Goal: Task Accomplishment & Management: Complete application form

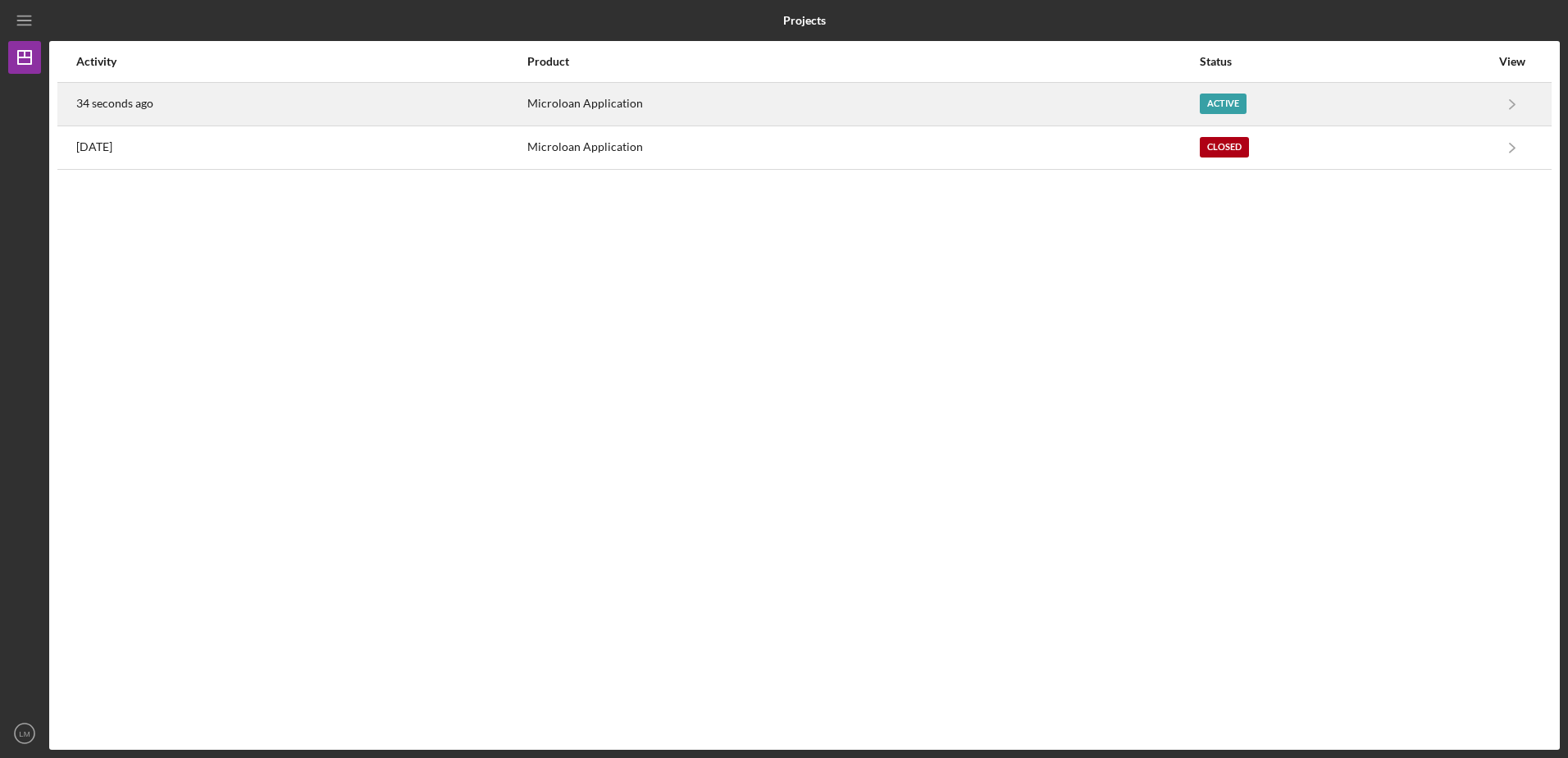
click at [1228, 110] on div "Active" at bounding box center [1223, 103] width 47 height 21
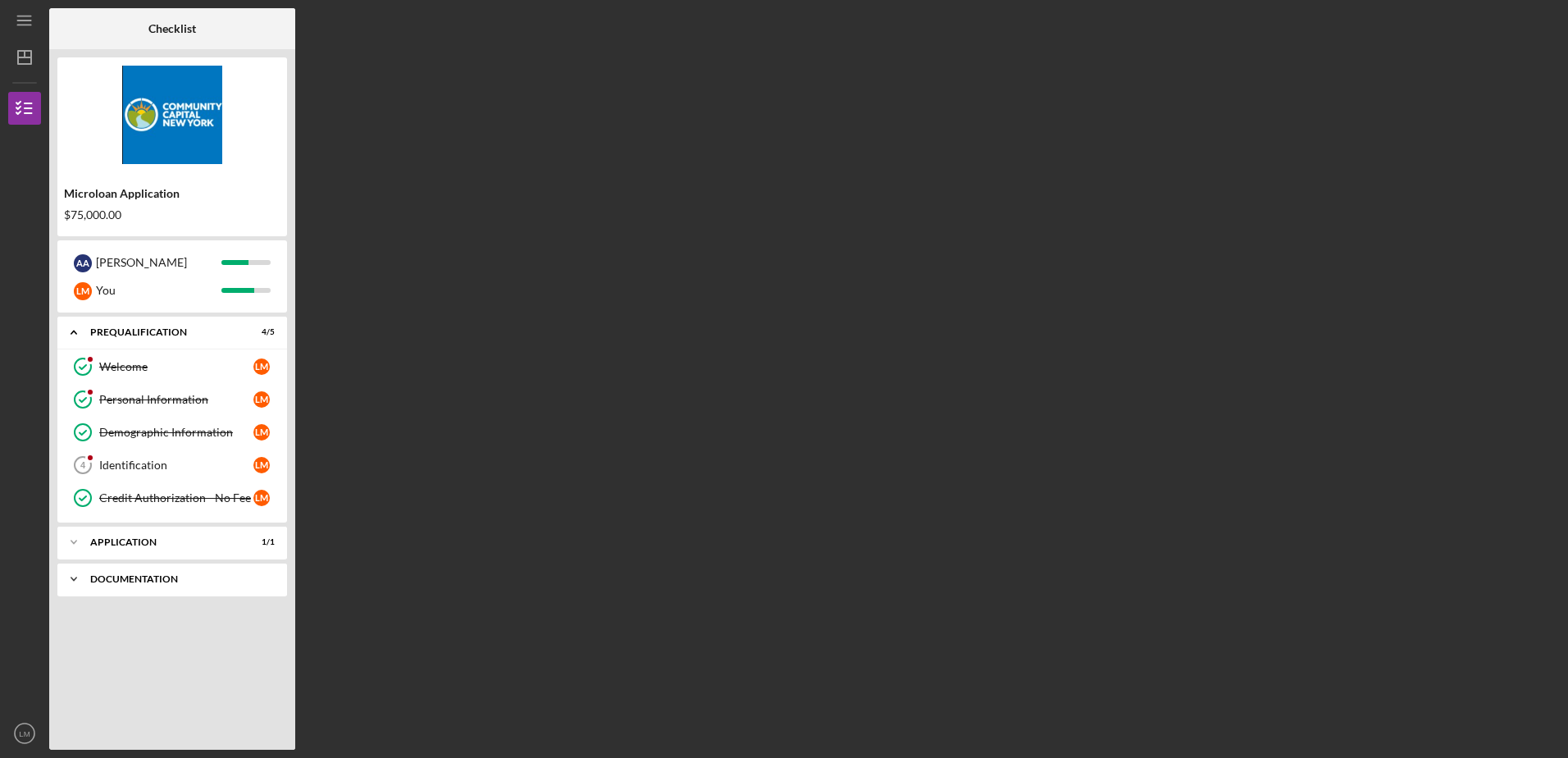
click at [105, 574] on div "Documentation" at bounding box center [178, 579] width 176 height 10
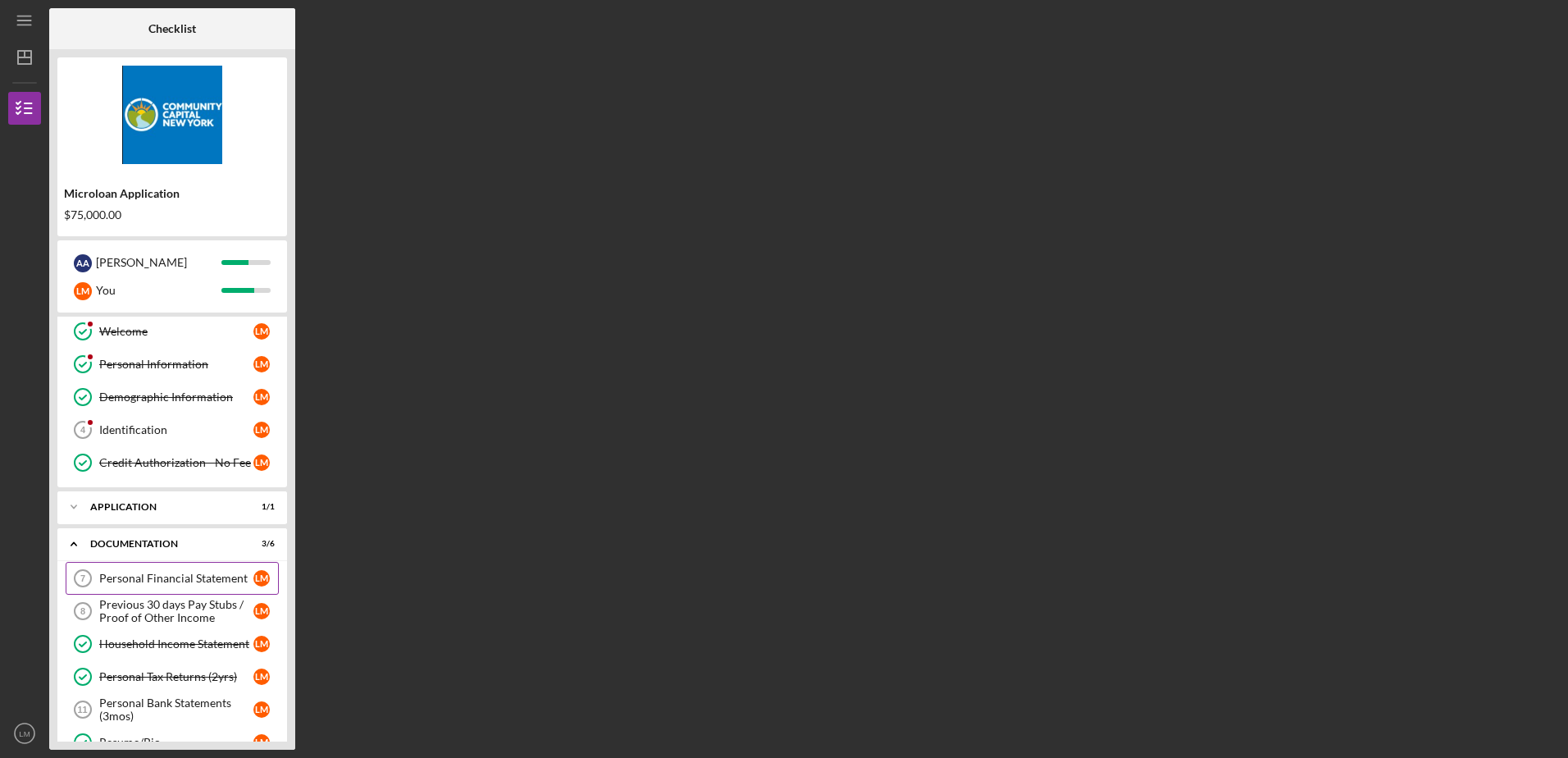
scroll to position [69, 0]
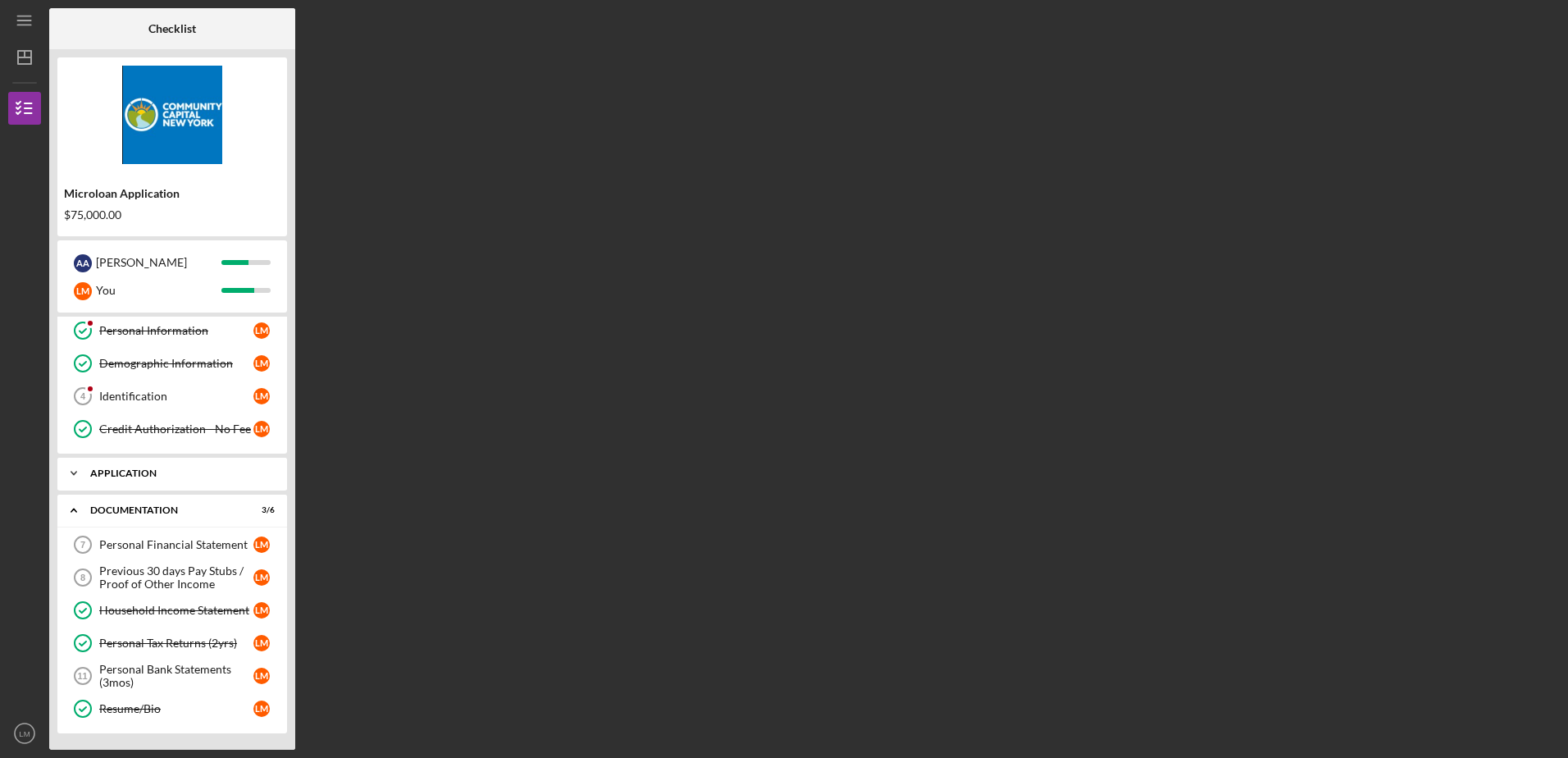
click at [134, 471] on div "Application" at bounding box center [178, 473] width 176 height 10
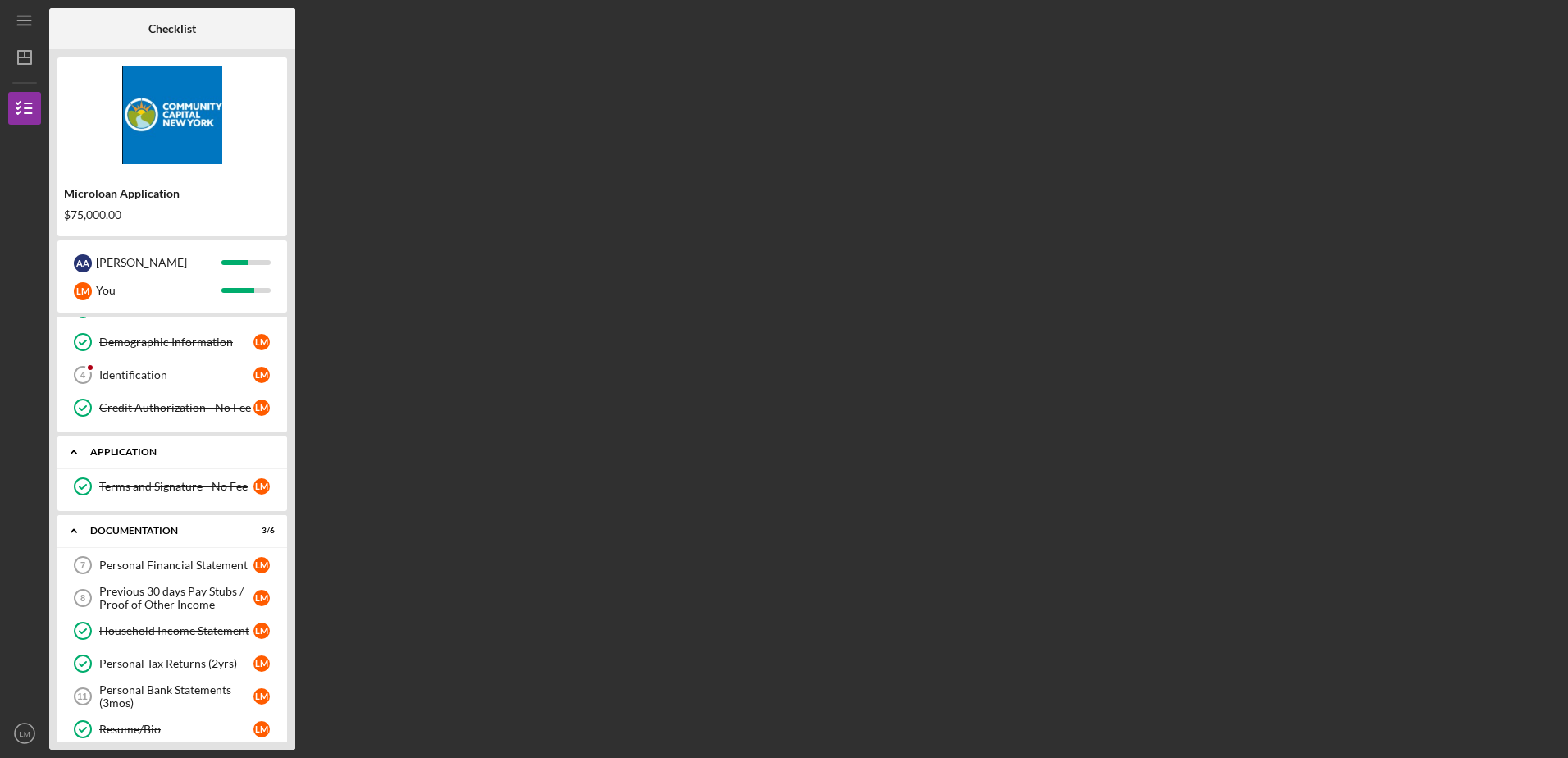
scroll to position [110, 0]
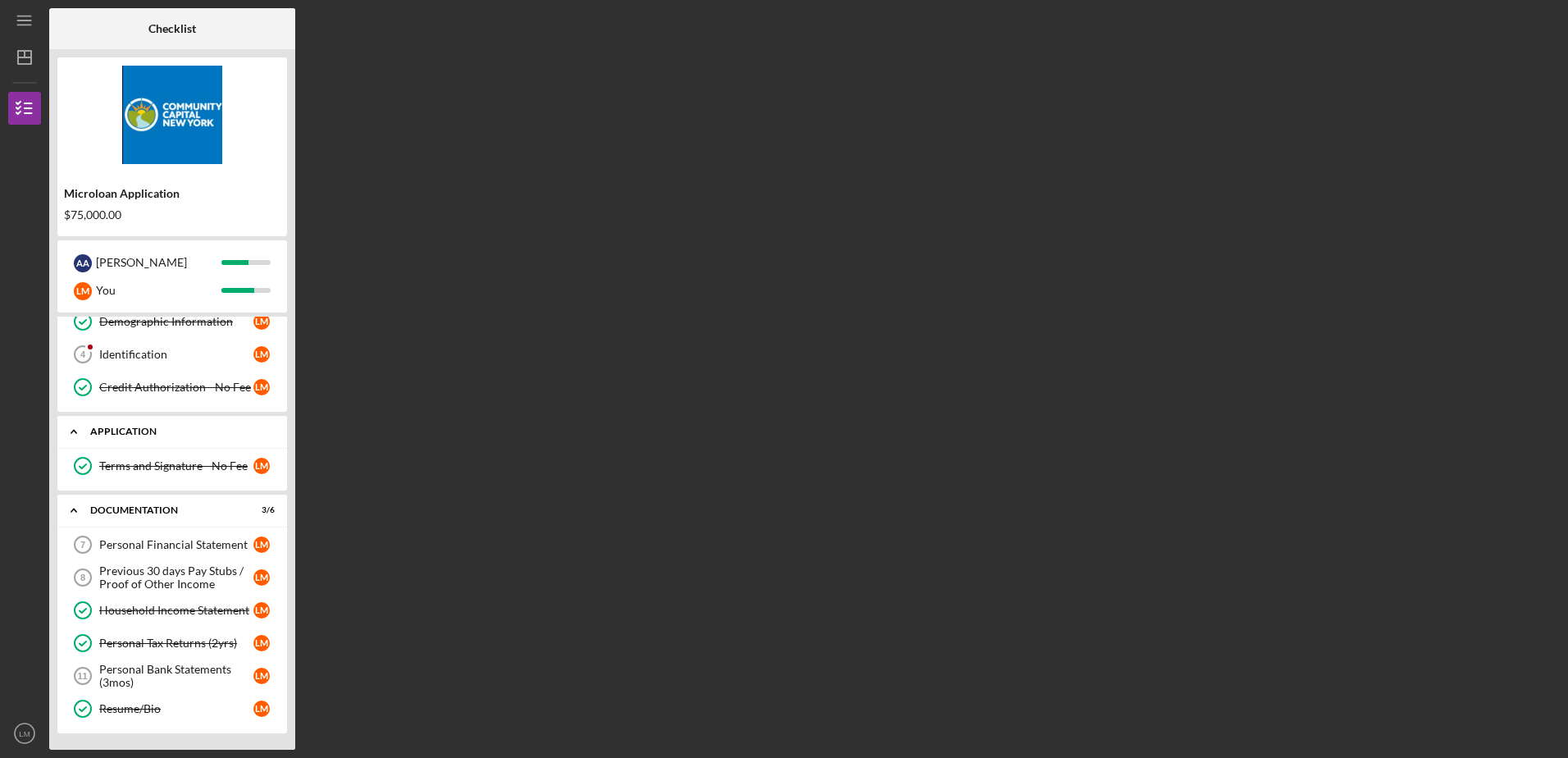
click at [125, 434] on div "Application" at bounding box center [178, 431] width 176 height 10
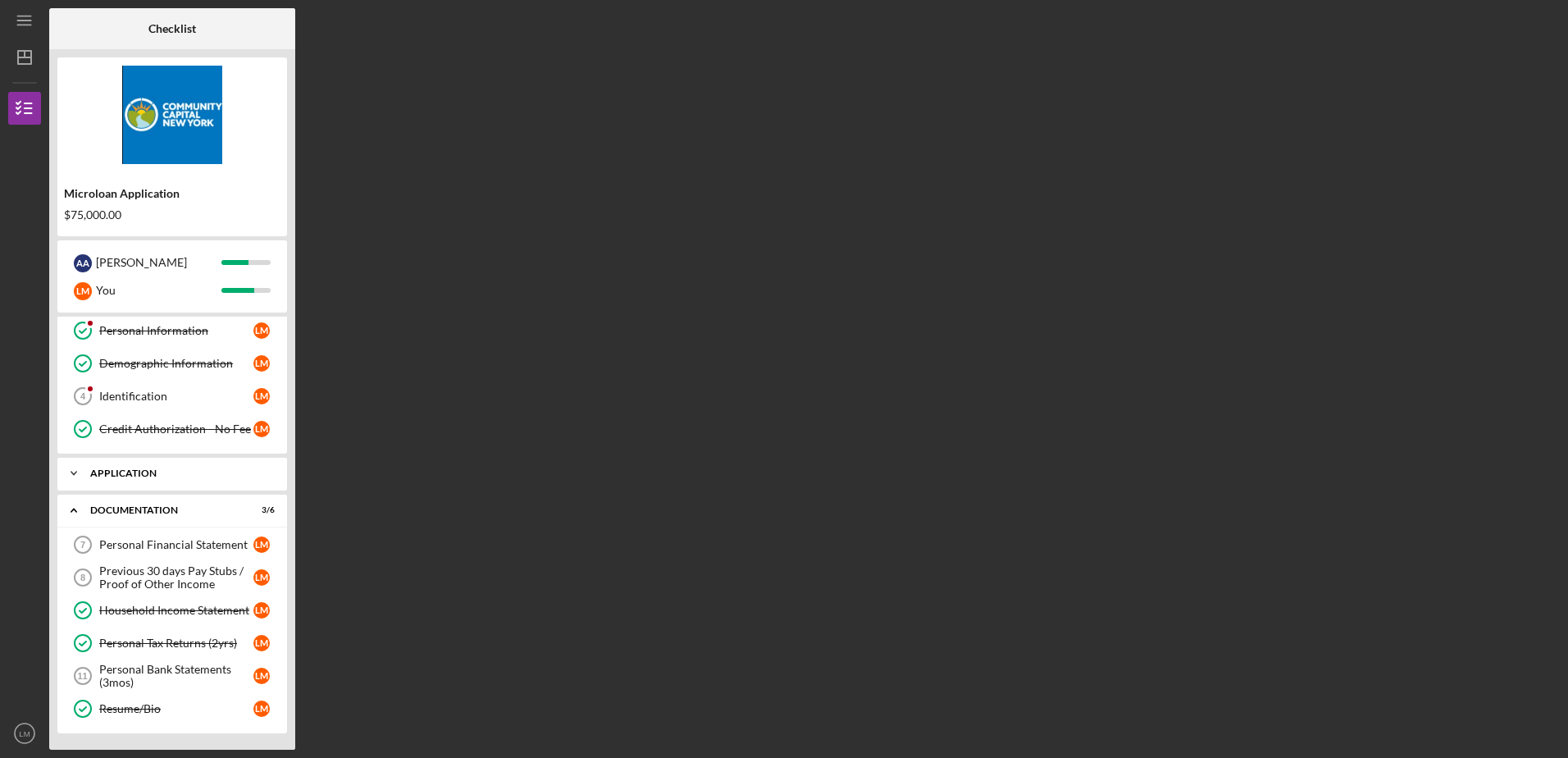
scroll to position [69, 0]
click at [147, 392] on div "Identification" at bounding box center [176, 395] width 154 height 13
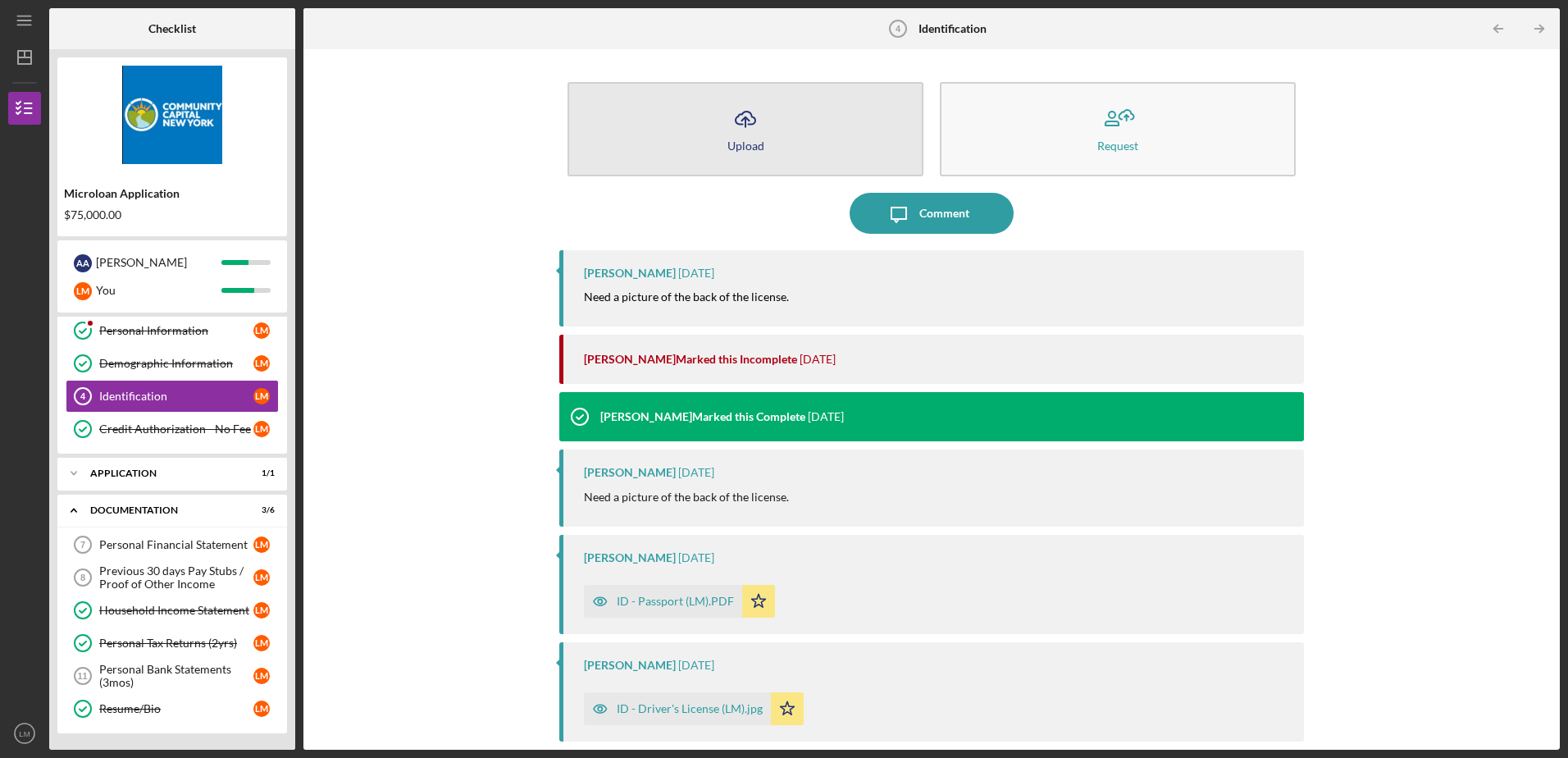
click at [743, 130] on icon "Icon/Upload" at bounding box center [745, 118] width 41 height 41
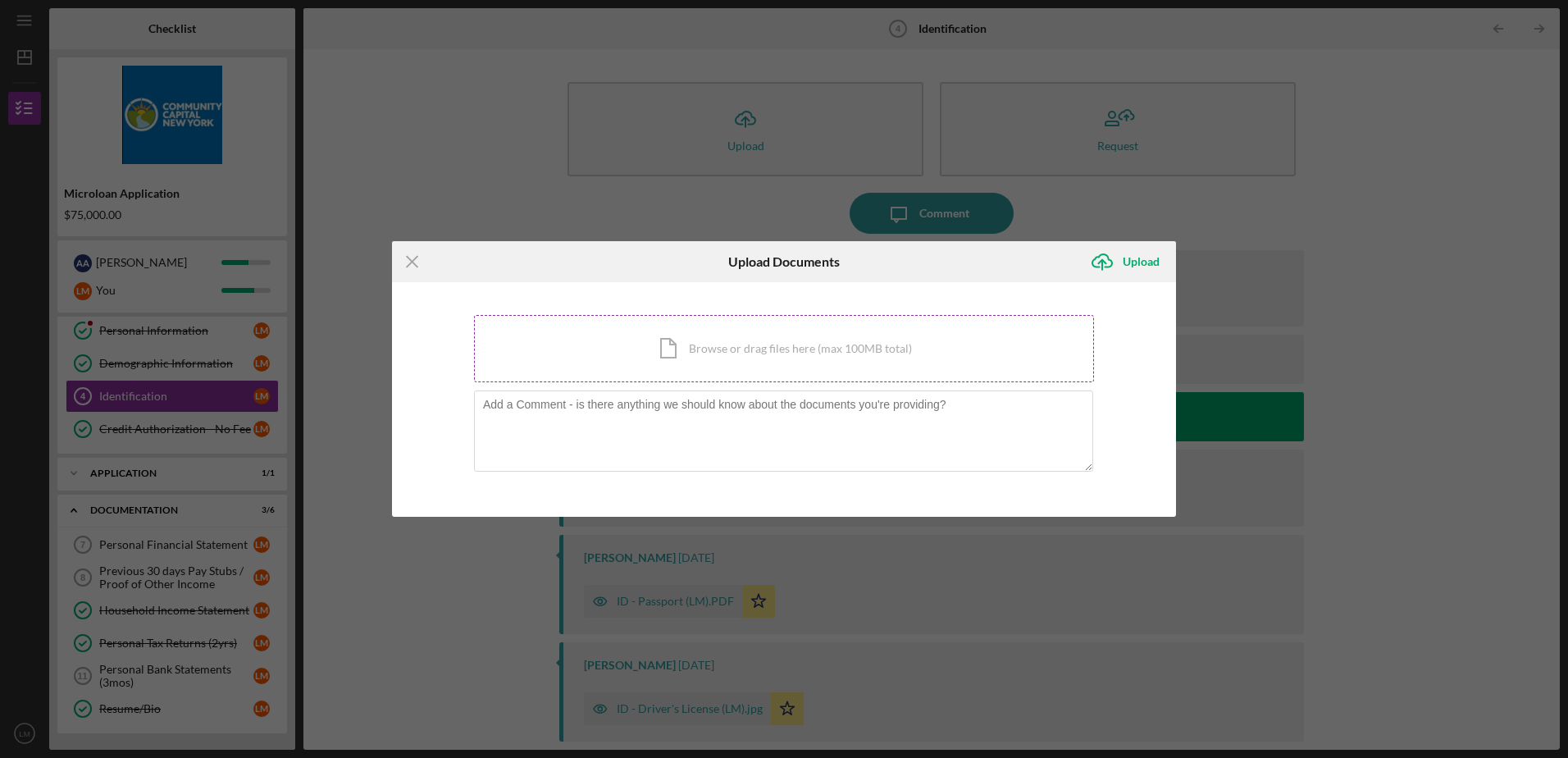
click at [773, 359] on div "Icon/Document Browse or drag files here (max 100MB total) Tap to choose files o…" at bounding box center [784, 349] width 620 height 68
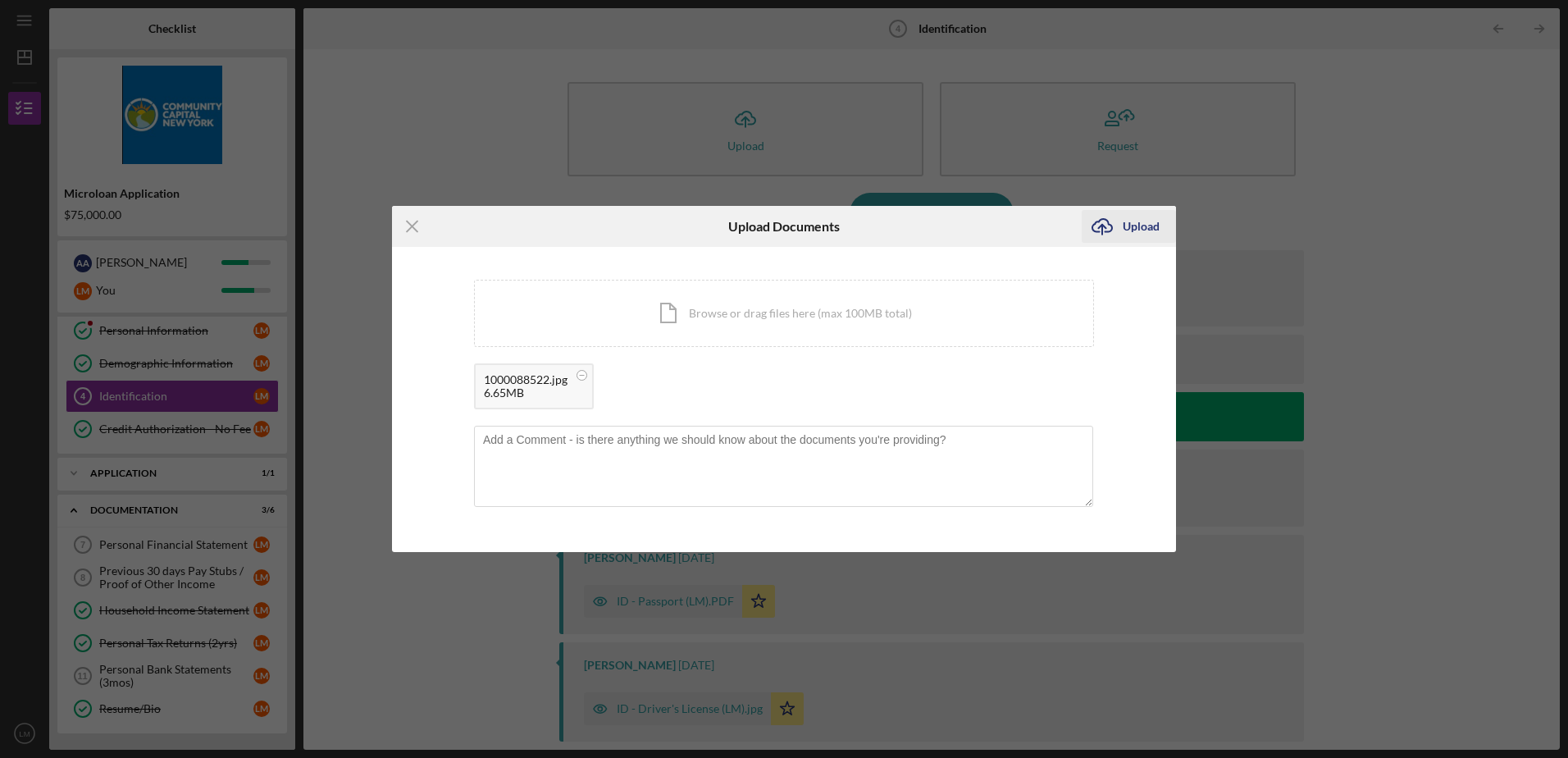
click at [1126, 229] on div "Upload" at bounding box center [1141, 226] width 37 height 33
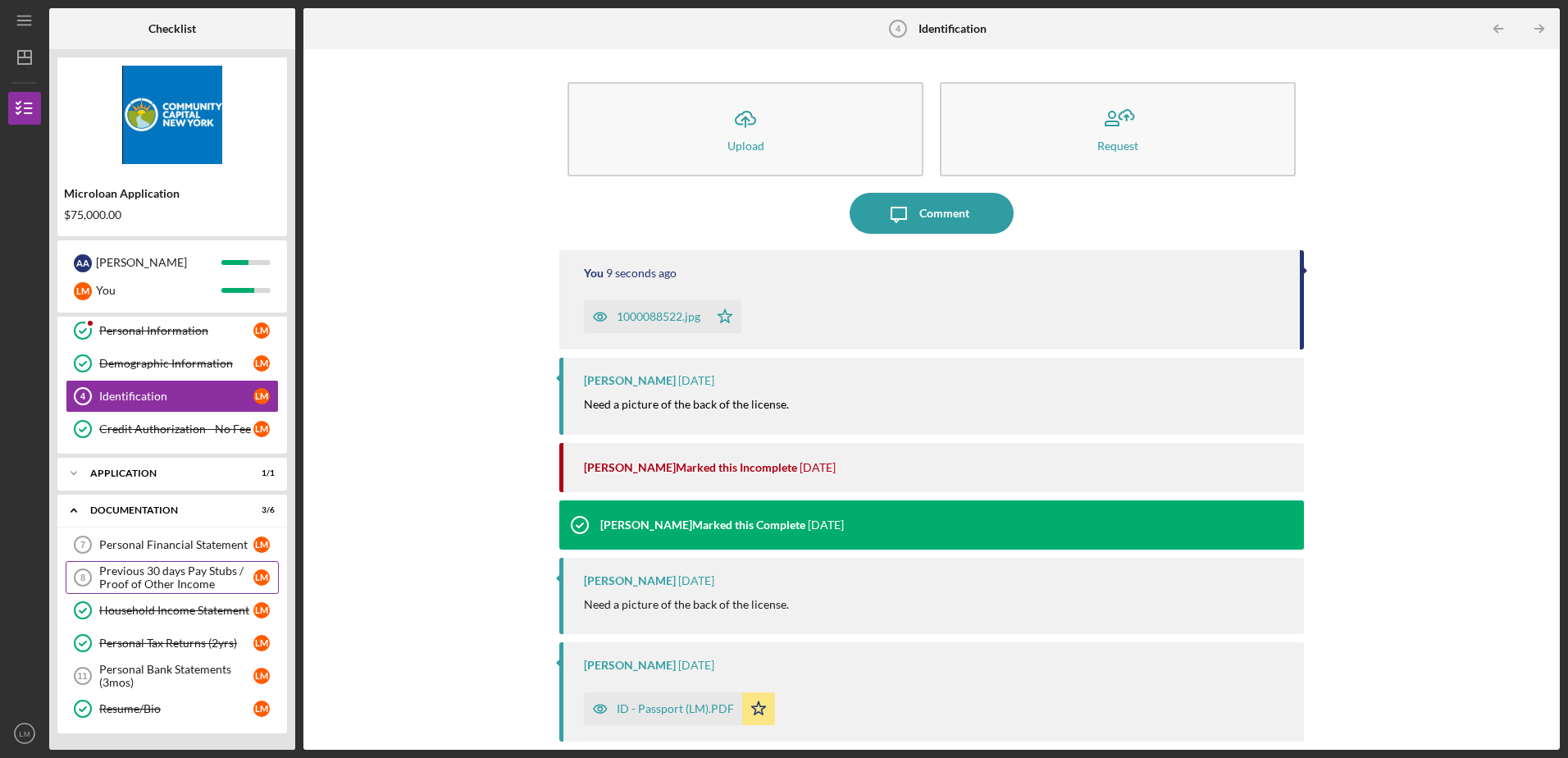
click at [154, 589] on div "Previous 30 days Pay Stubs / Proof of Other Income" at bounding box center [176, 577] width 154 height 26
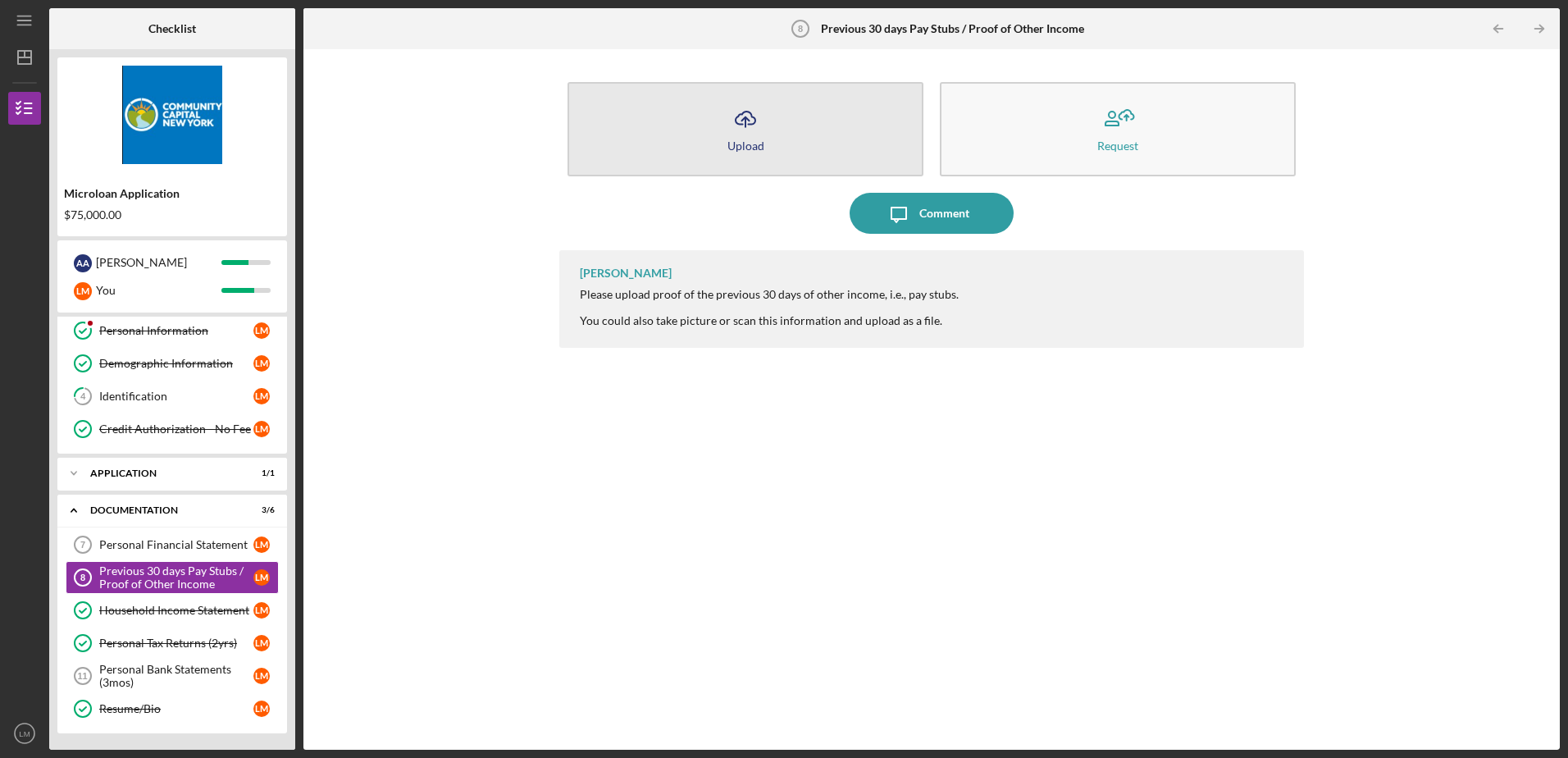
click at [755, 145] on div "Upload" at bounding box center [745, 145] width 37 height 12
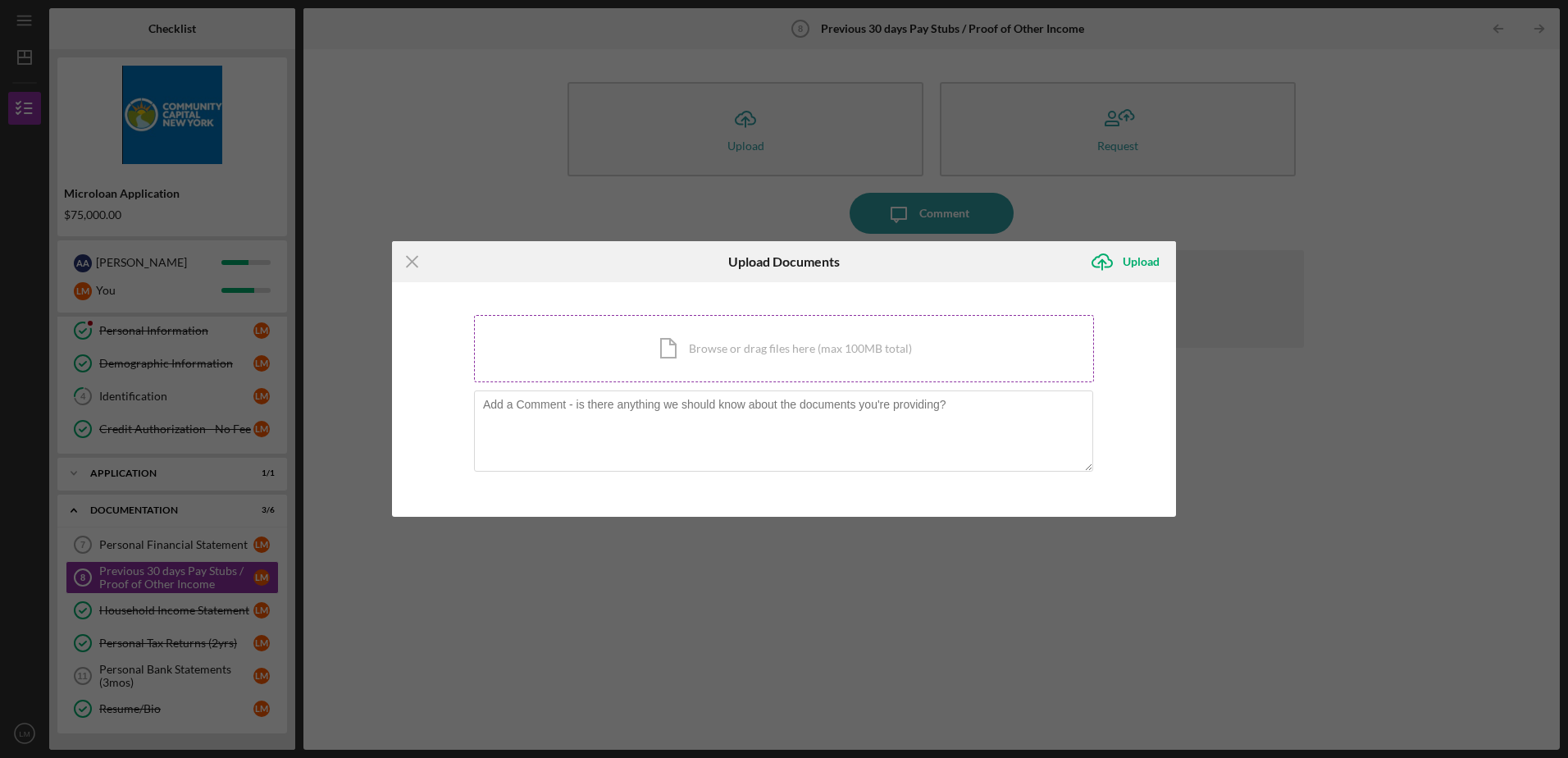
click at [713, 344] on div "Icon/Document Browse or drag files here (max 100MB total) Tap to choose files o…" at bounding box center [784, 349] width 620 height 68
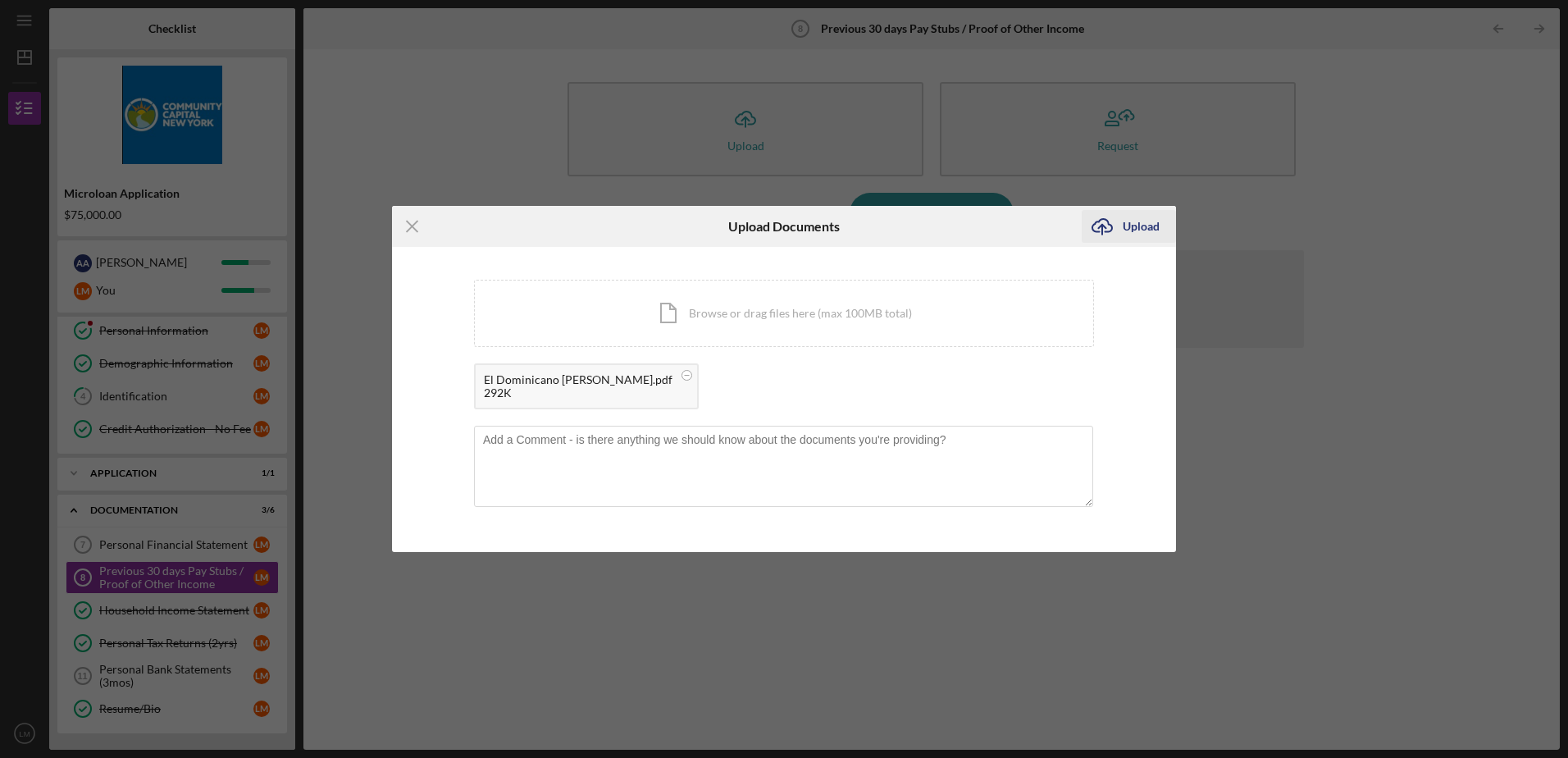
click at [1152, 222] on div "Upload" at bounding box center [1141, 226] width 37 height 33
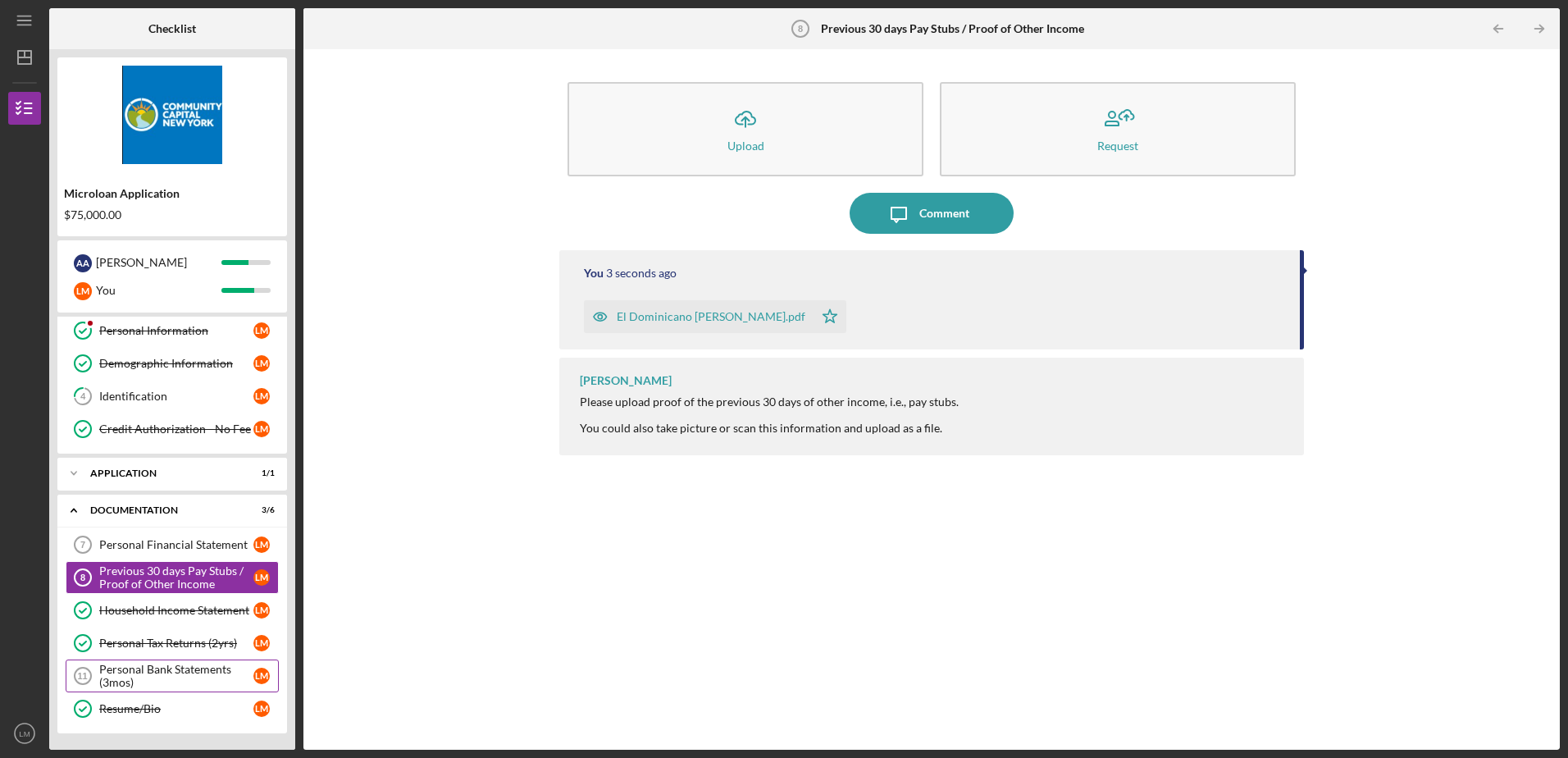
click at [176, 679] on div "Personal Bank Statements (3mos)" at bounding box center [176, 676] width 154 height 26
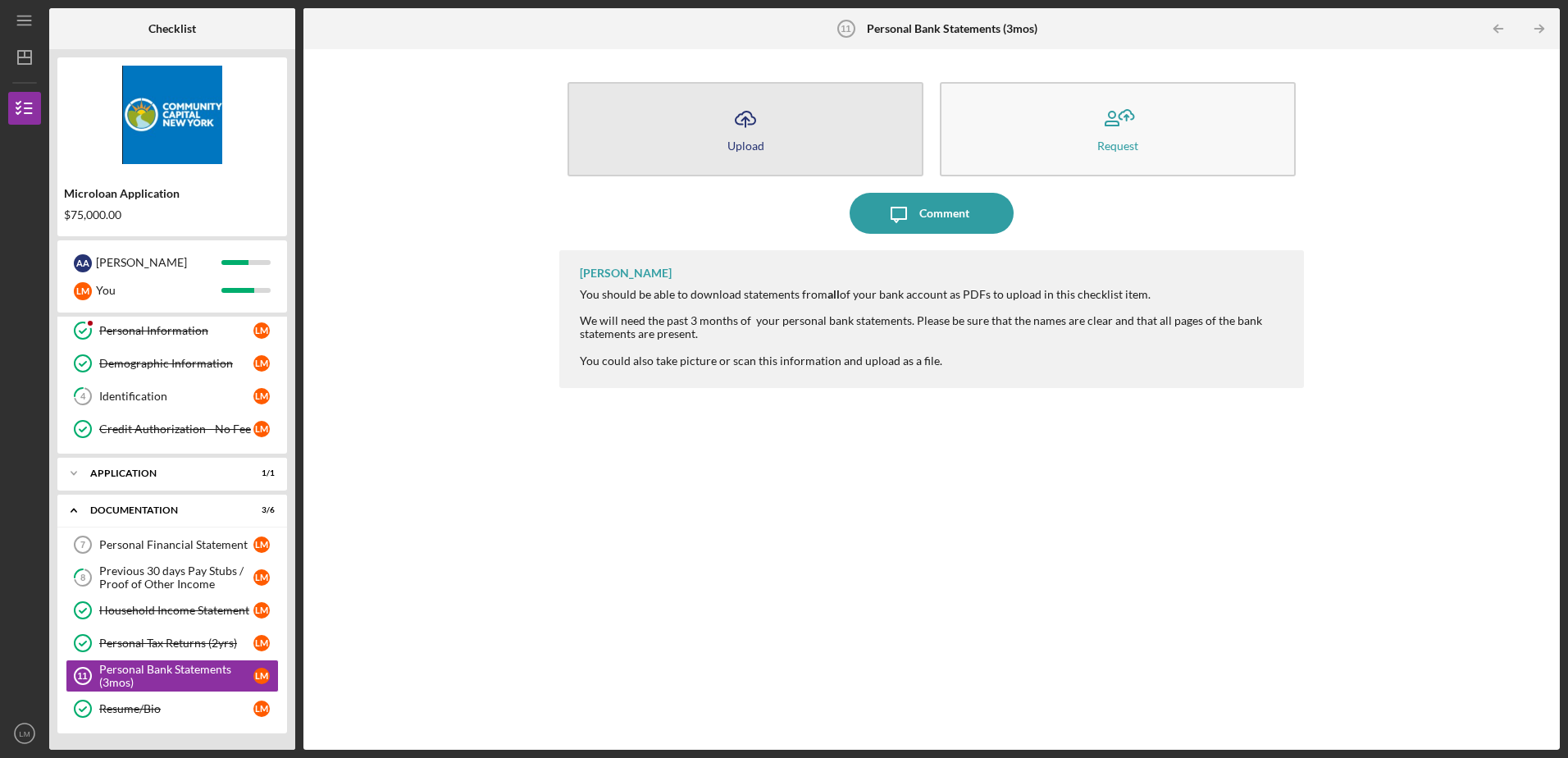
click at [738, 131] on icon "Icon/Upload" at bounding box center [745, 118] width 41 height 41
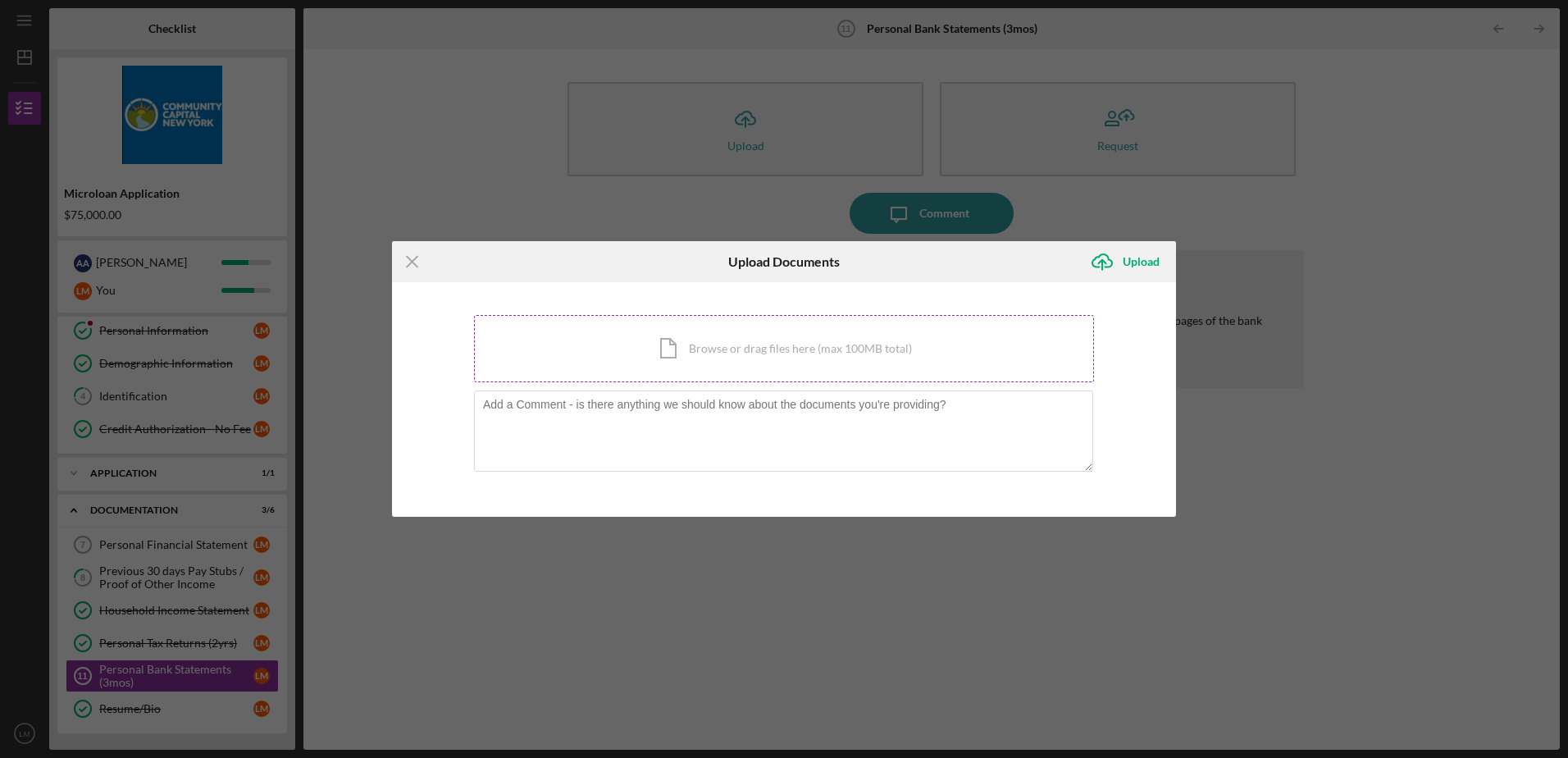
click at [755, 345] on div "Icon/Document Browse or drag files here (max 100MB total) Tap to choose files o…" at bounding box center [784, 349] width 620 height 68
click at [818, 338] on div "Icon/Document Browse or drag files here (max 100MB total) Tap to choose files o…" at bounding box center [784, 349] width 620 height 68
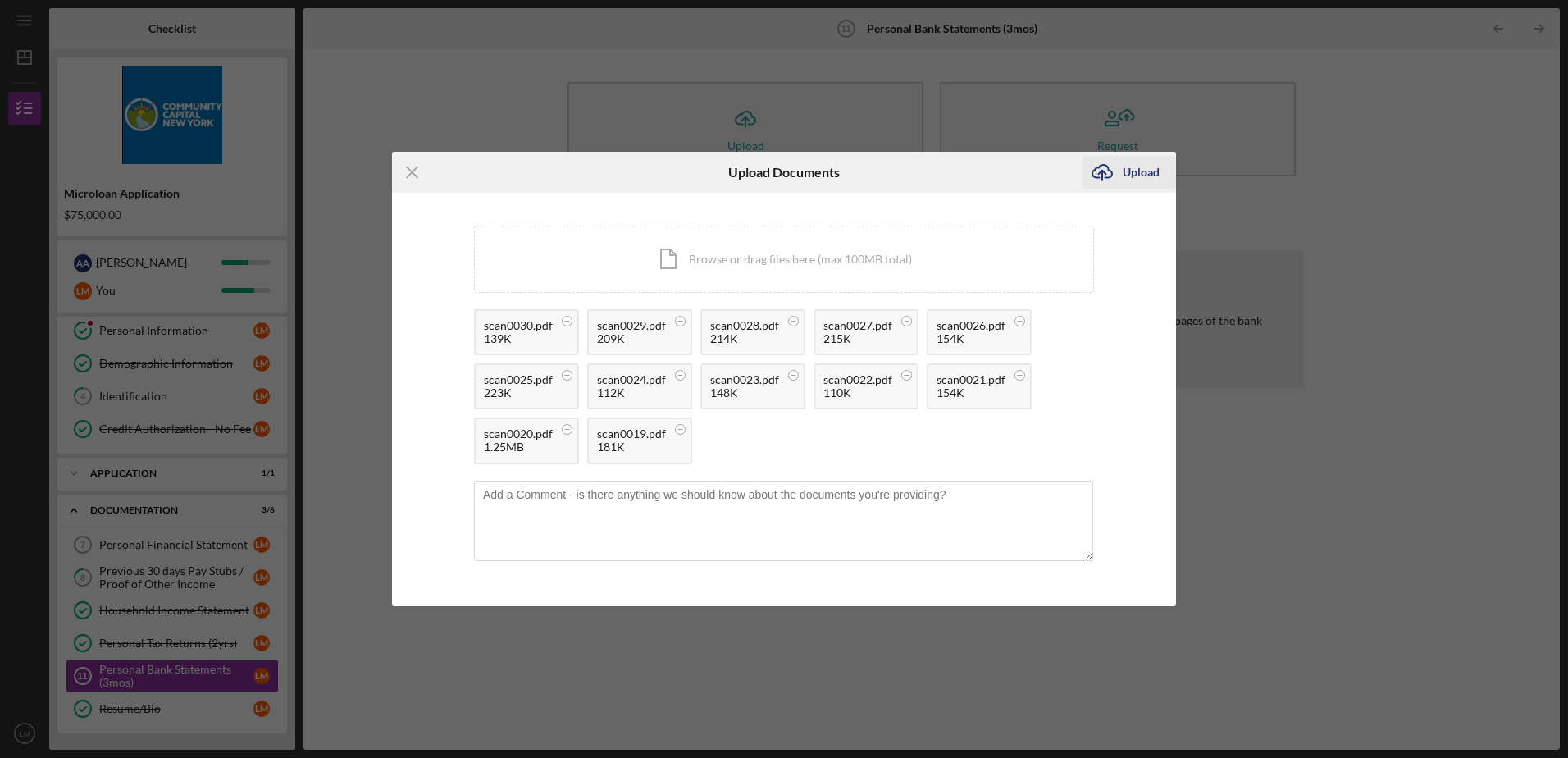
click at [1139, 166] on div "Upload" at bounding box center [1141, 172] width 37 height 33
